Goal: Information Seeking & Learning: Learn about a topic

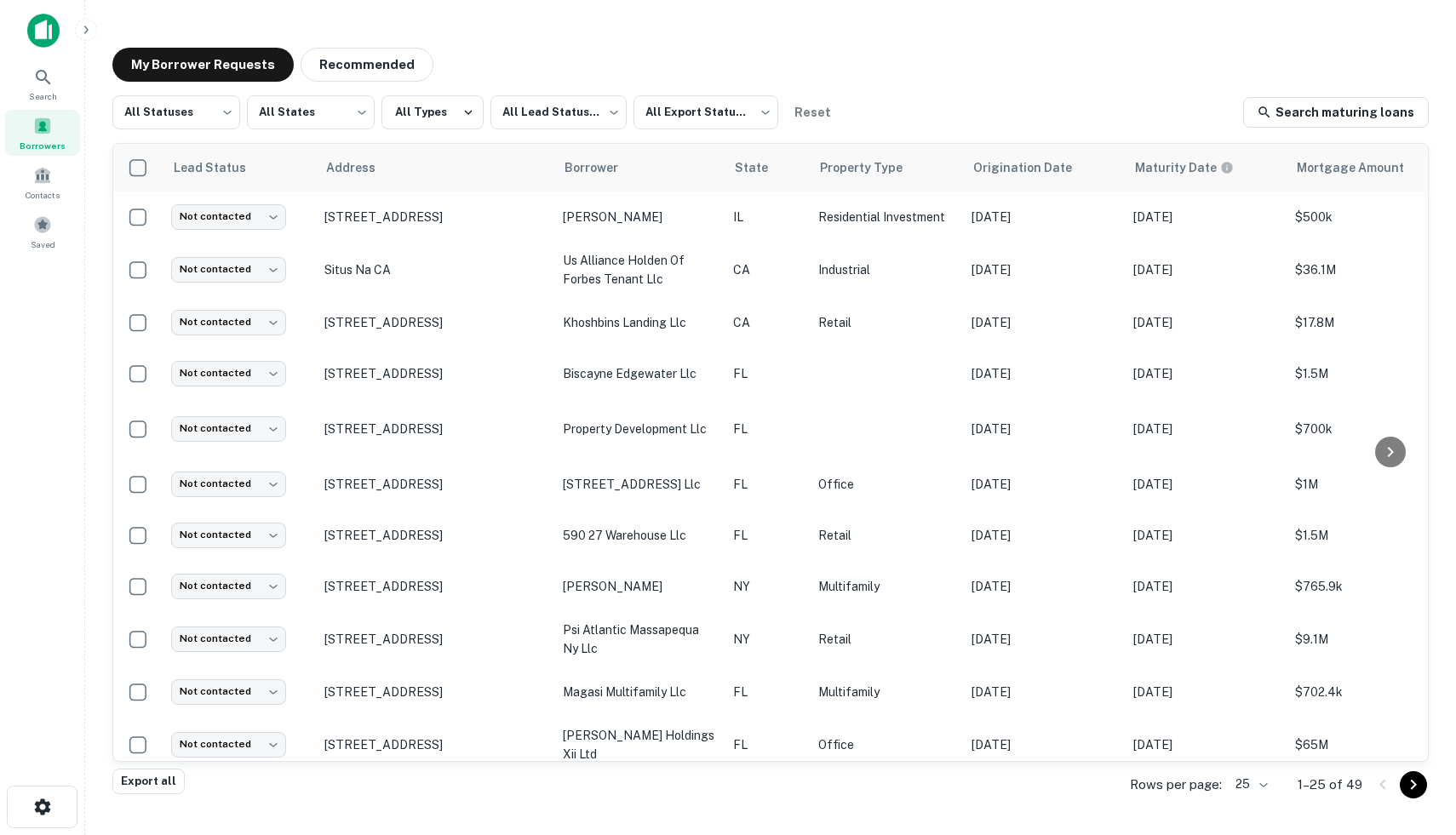
scroll to position [35, 0]
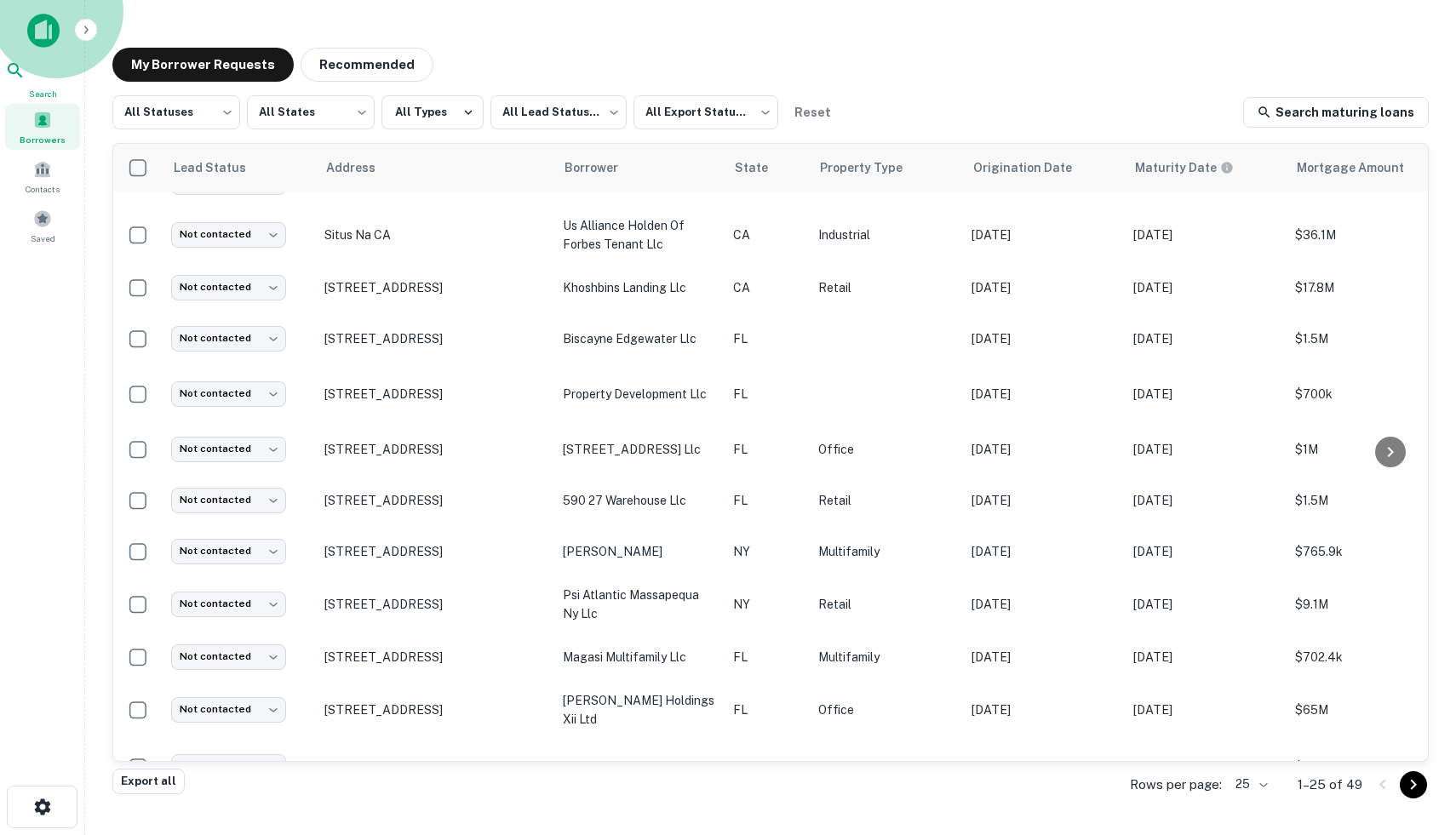
click at [61, 71] on div "Search" at bounding box center [43, 80] width 75 height 40
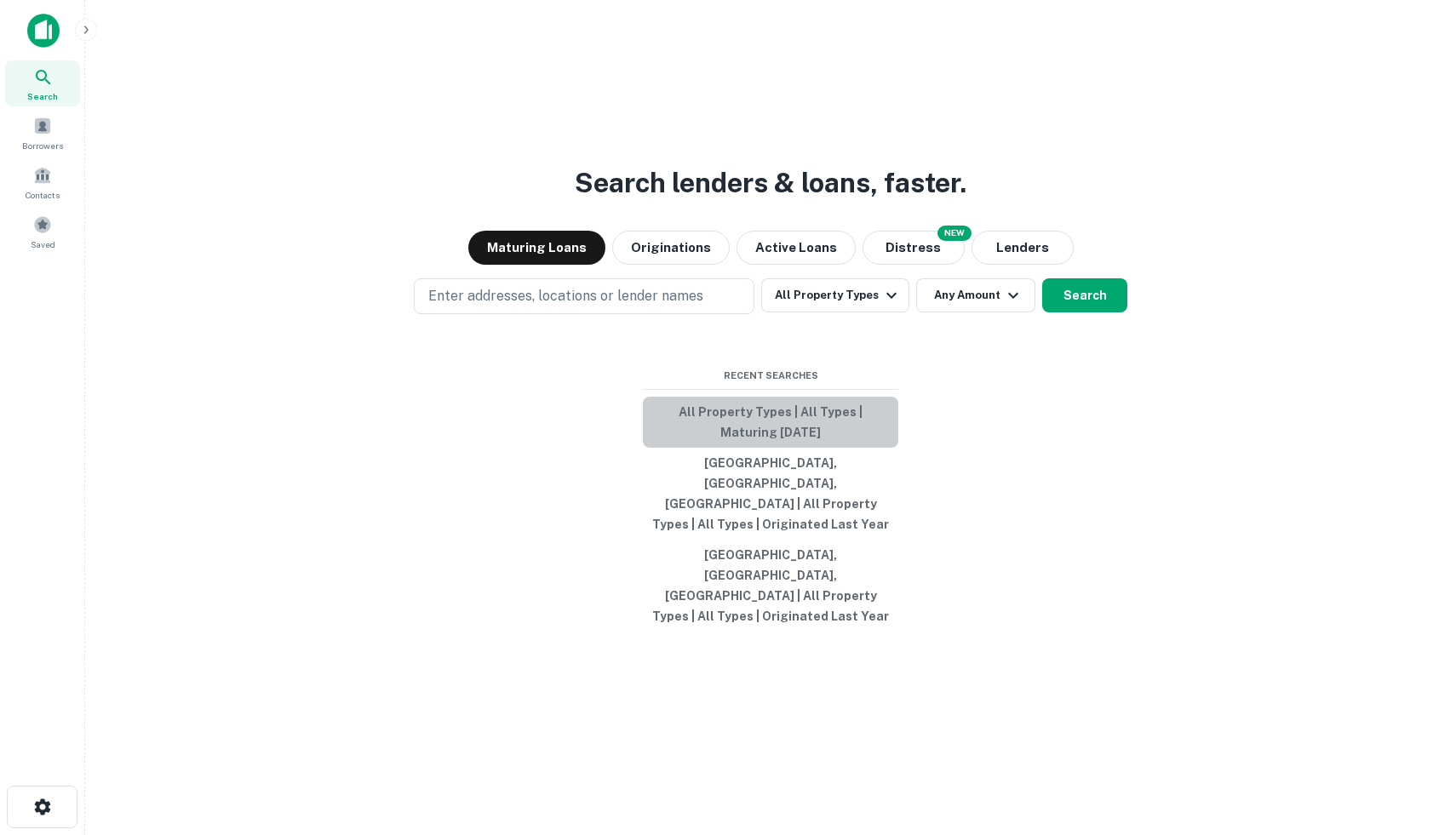
click at [774, 442] on button "All Property Types | All Types | Maturing [DATE]" at bounding box center [770, 422] width 255 height 51
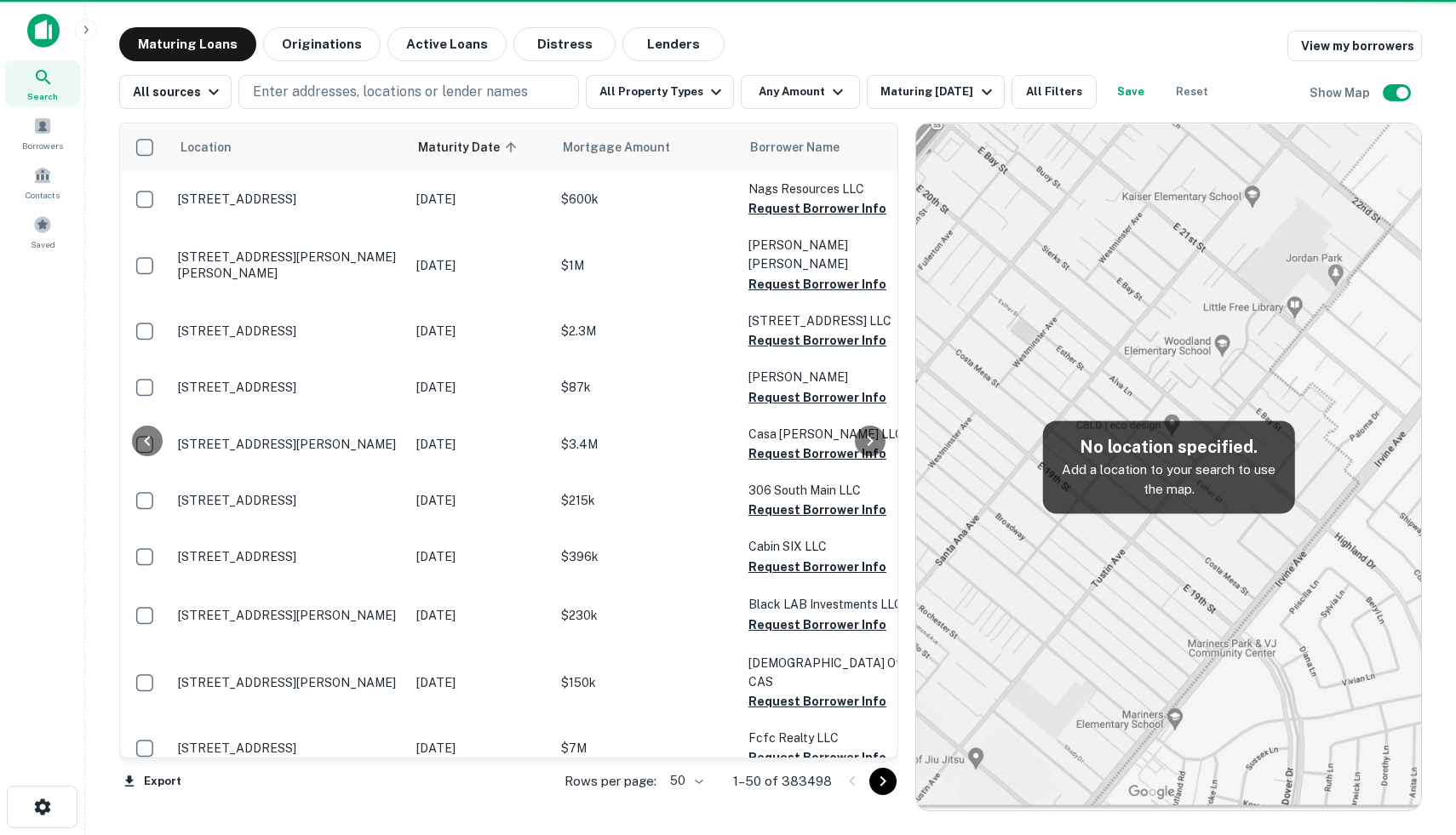
scroll to position [35, 0]
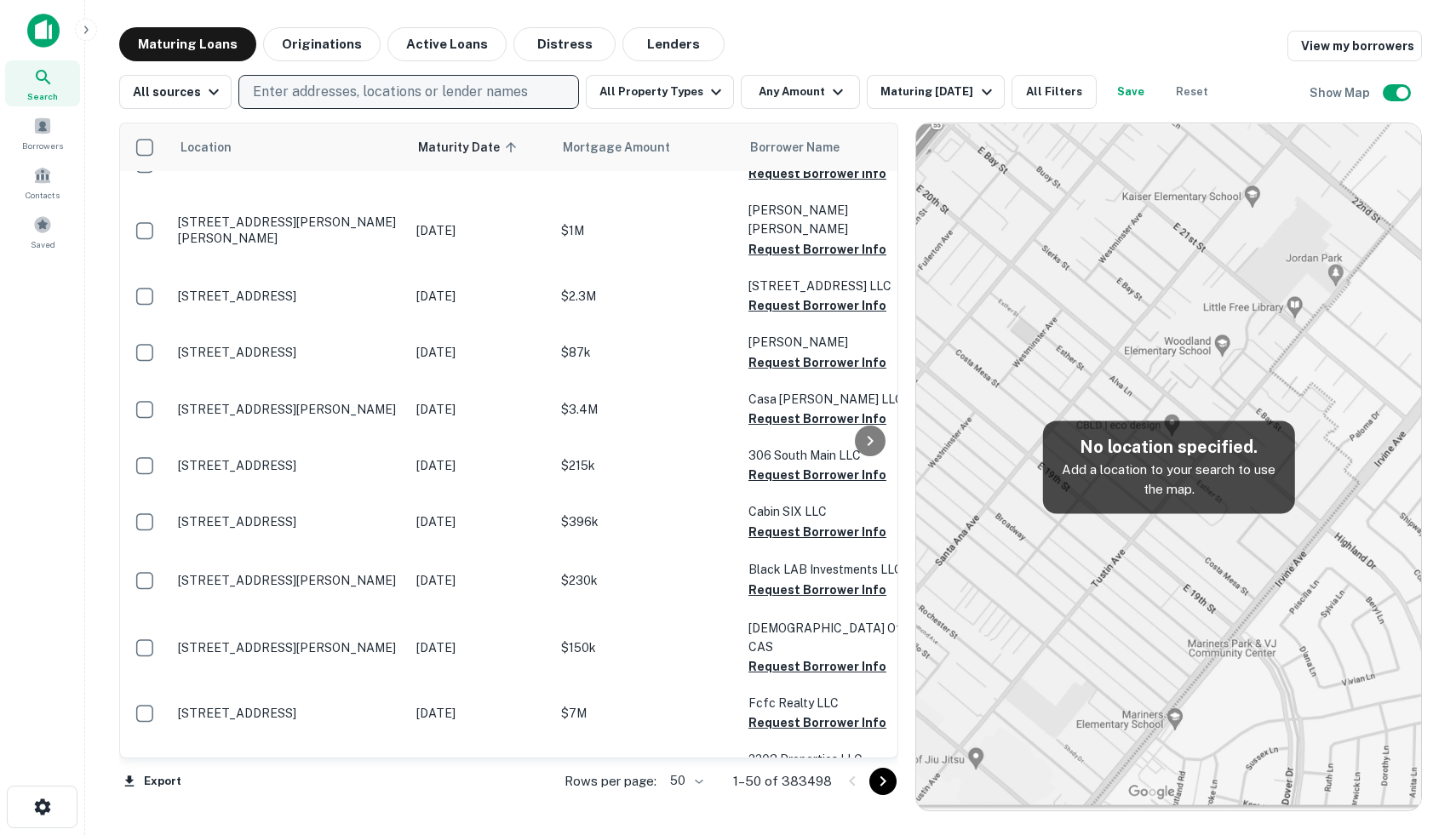
click at [480, 97] on p "Enter addresses, locations or lender names" at bounding box center [390, 92] width 275 height 20
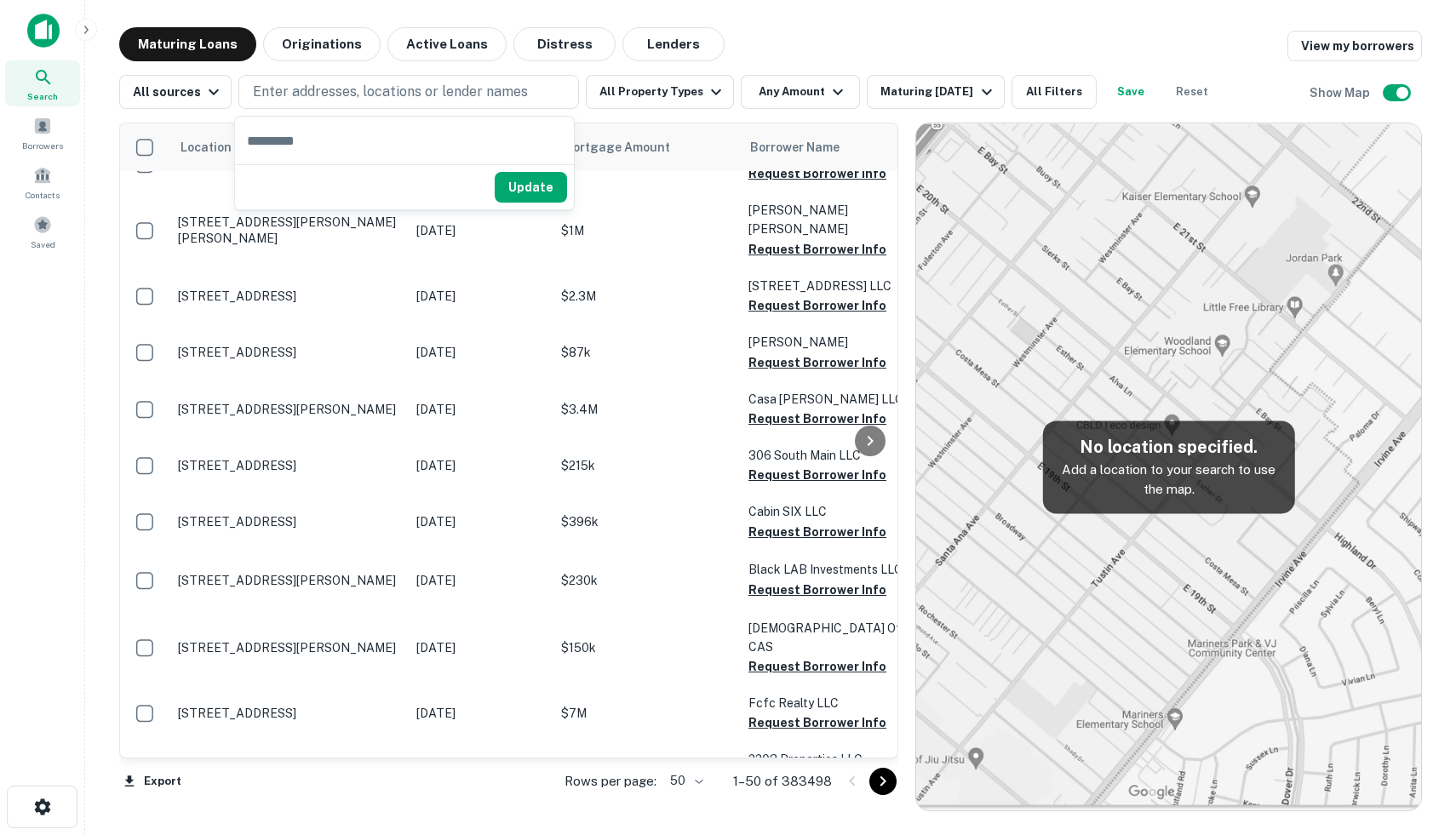
type input "*"
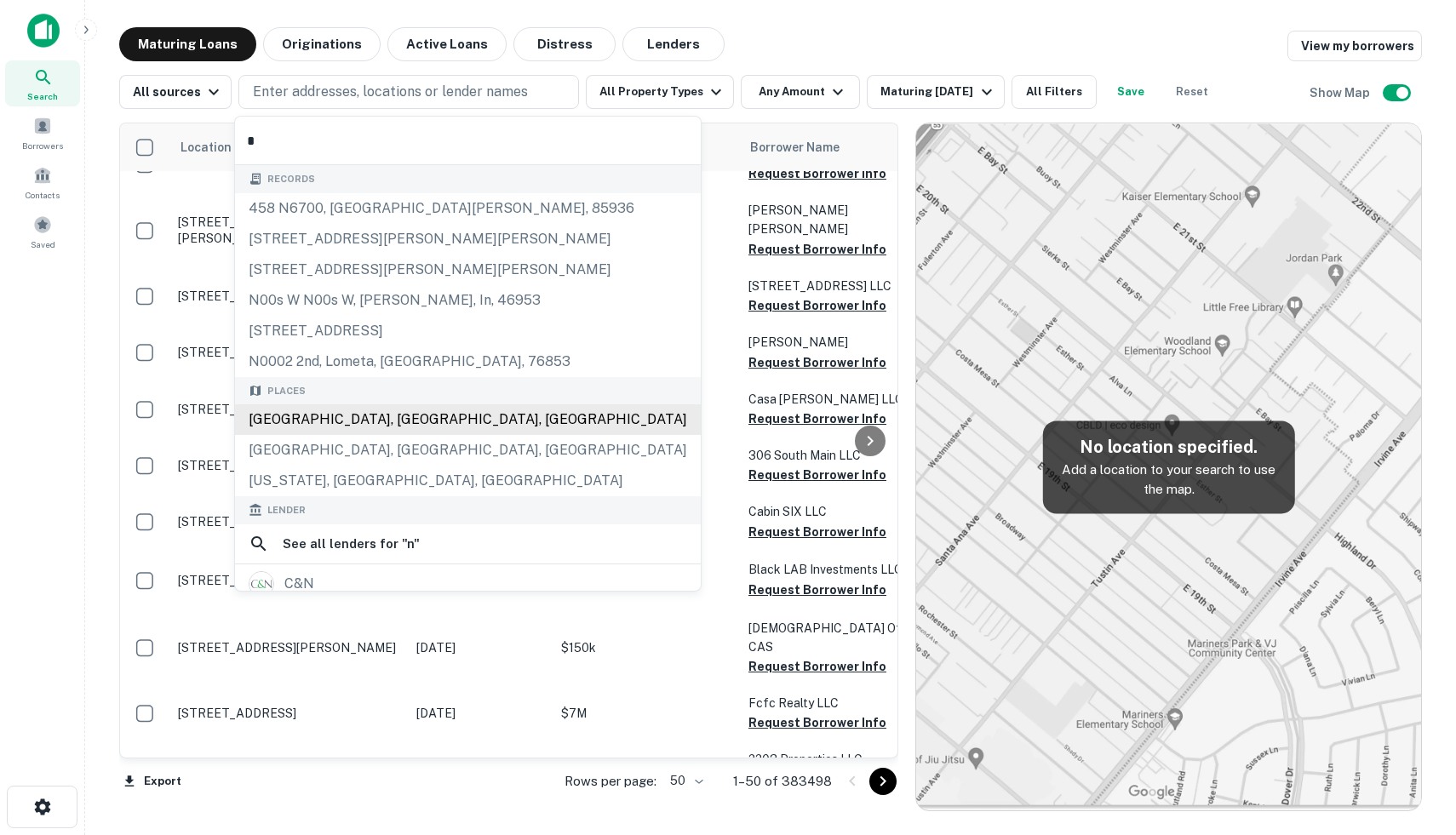
click at [347, 413] on div "[GEOGRAPHIC_DATA], [GEOGRAPHIC_DATA], [GEOGRAPHIC_DATA]" at bounding box center [468, 419] width 466 height 31
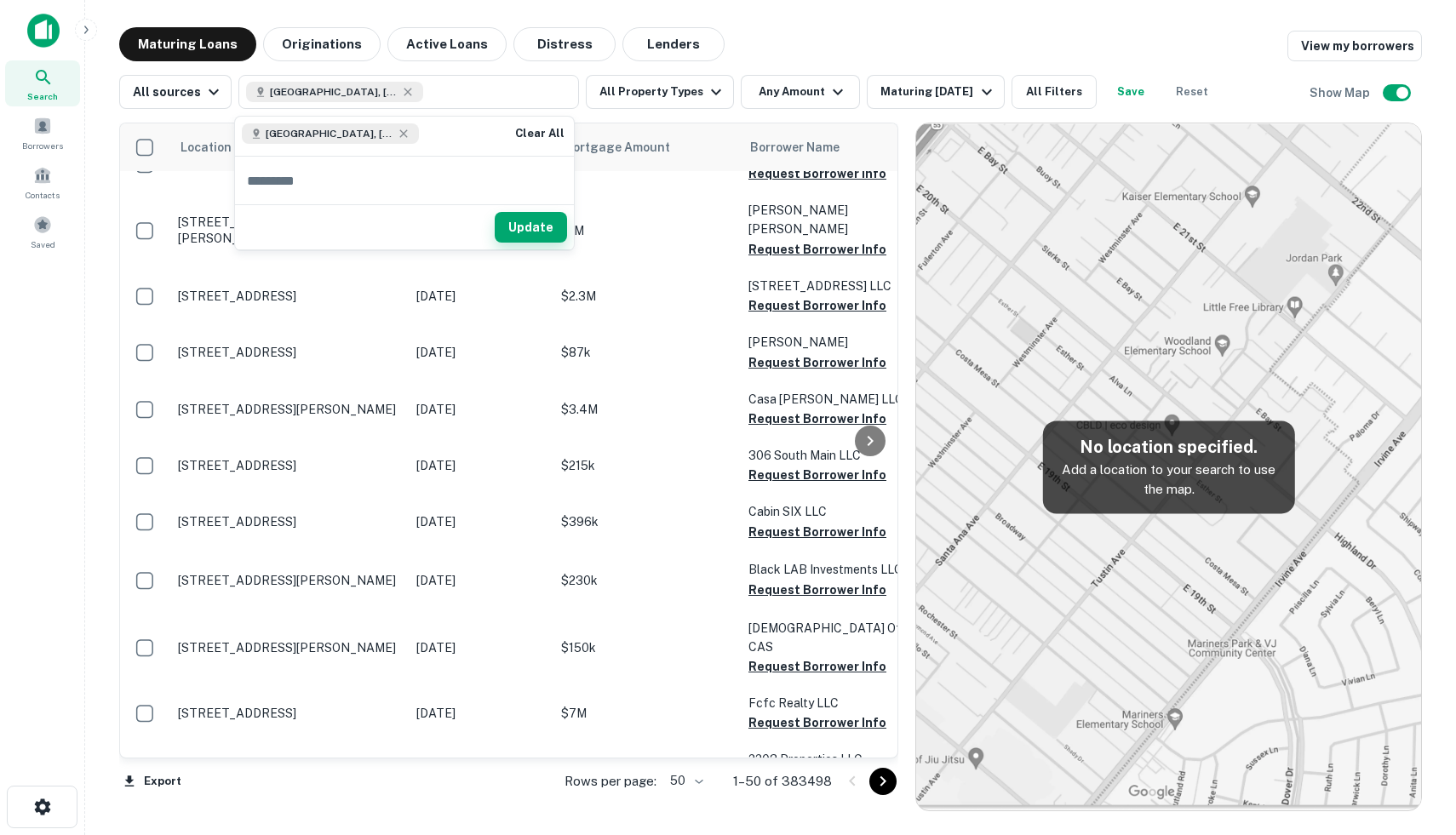
click at [528, 242] on button "Update" at bounding box center [530, 227] width 73 height 31
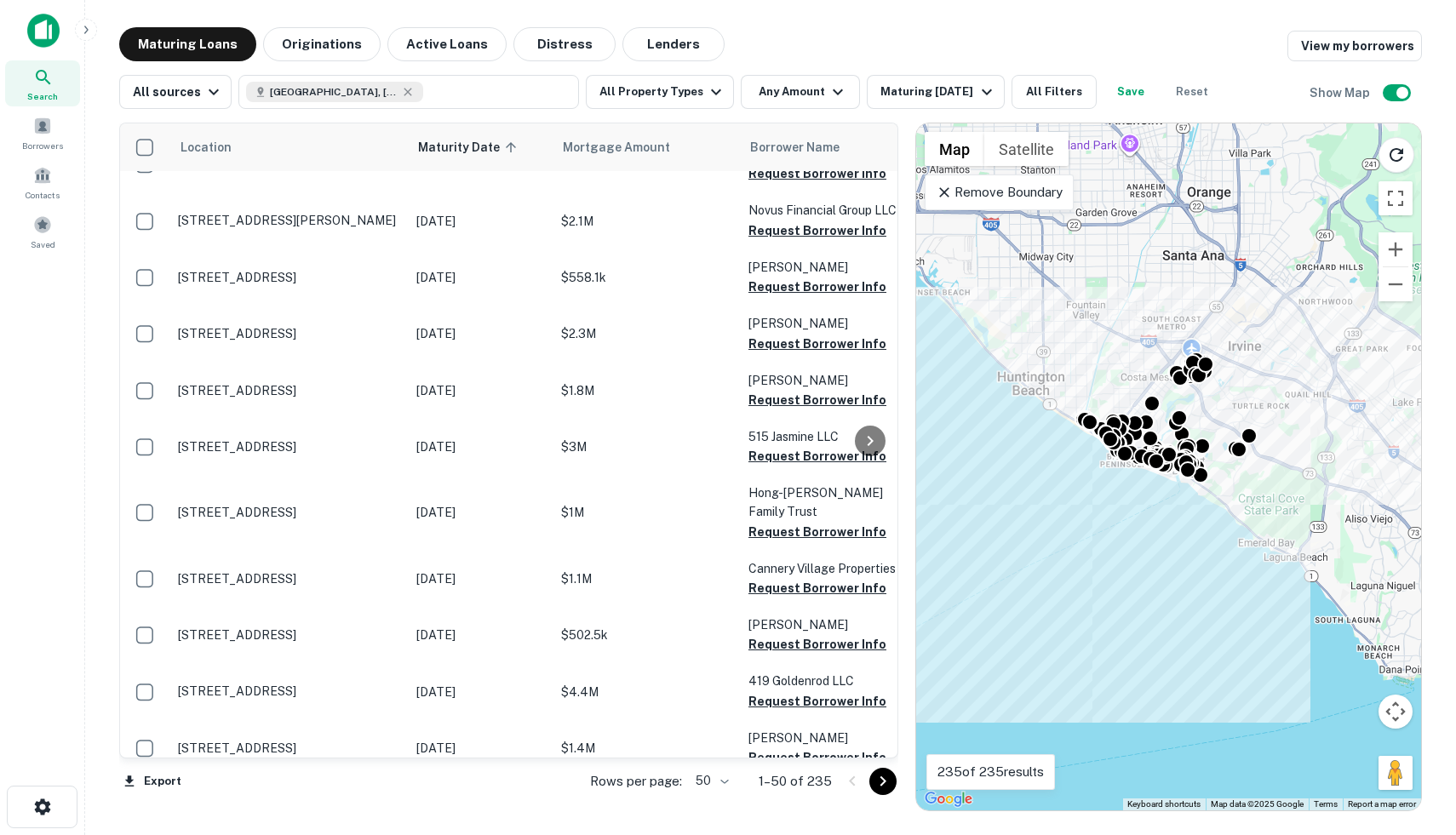
click at [1119, 477] on div "To activate drag with keyboard, press Alt + Enter. Once in keyboard drag state,…" at bounding box center [1168, 466] width 505 height 687
click at [1016, 453] on div "To activate drag with keyboard, press Alt + Enter. Once in keyboard drag state,…" at bounding box center [1168, 466] width 505 height 687
